Goal: Check status: Check status

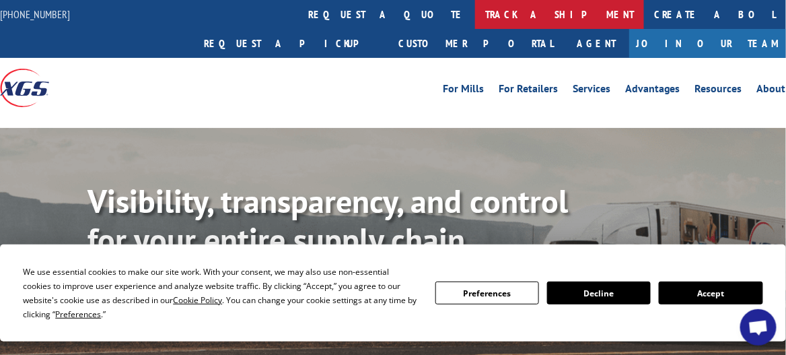
click at [475, 13] on link "track a shipment" at bounding box center [559, 14] width 169 height 29
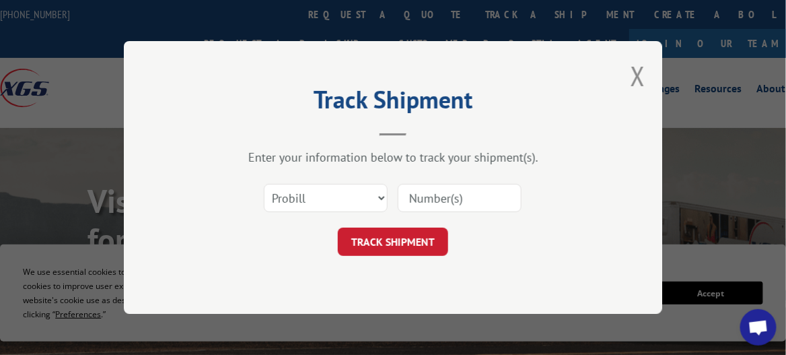
click at [415, 197] on input at bounding box center [460, 198] width 124 height 28
paste input "17470527"
type input "17470527"
click at [402, 240] on button "TRACK SHIPMENT" at bounding box center [393, 241] width 110 height 28
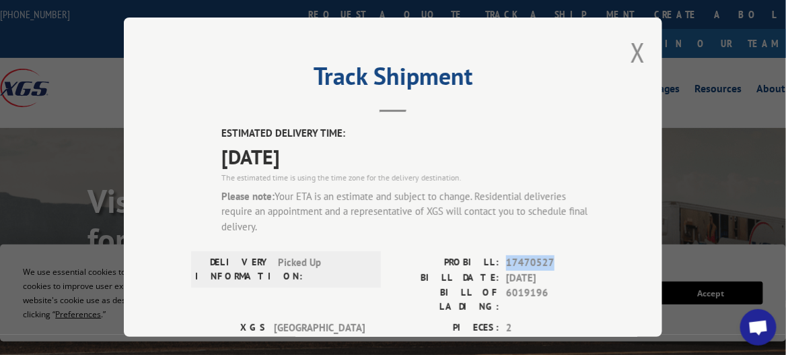
drag, startPoint x: 498, startPoint y: 257, endPoint x: 553, endPoint y: 258, distance: 54.5
click at [553, 258] on div "PROBILL: 17470527" at bounding box center [494, 262] width 202 height 15
drag, startPoint x: 553, startPoint y: 258, endPoint x: 538, endPoint y: 258, distance: 14.8
copy span "17470527"
click at [631, 44] on button "Close modal" at bounding box center [638, 52] width 15 height 36
